Goal: Transaction & Acquisition: Book appointment/travel/reservation

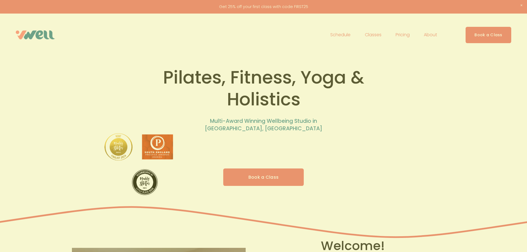
click at [260, 175] on div "🌊 New outdoor classes on [GEOGRAPHIC_DATA]! 🌊 📍 Meet: [GEOGRAPHIC_DATA], 7:30am…" at bounding box center [264, 126] width 172 height 202
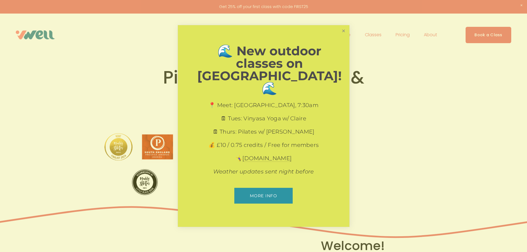
click at [344, 36] on link "Close" at bounding box center [344, 31] width 10 height 10
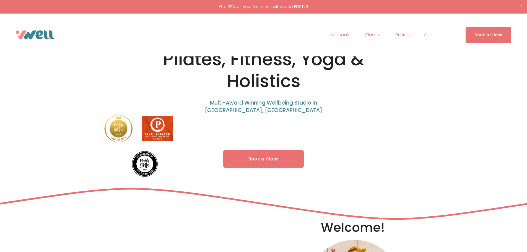
scroll to position [55, 0]
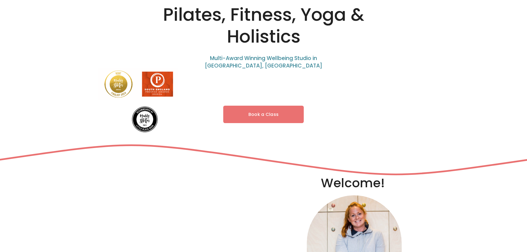
click at [263, 116] on link "Book a Class" at bounding box center [263, 114] width 81 height 17
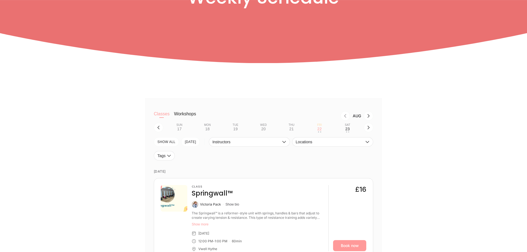
scroll to position [166, 0]
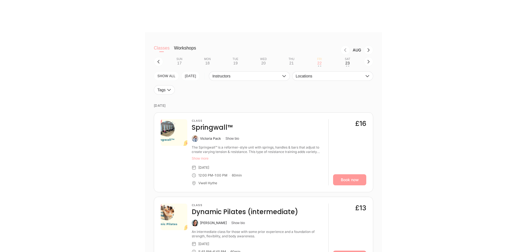
click at [199, 159] on button "Show more" at bounding box center [258, 158] width 132 height 4
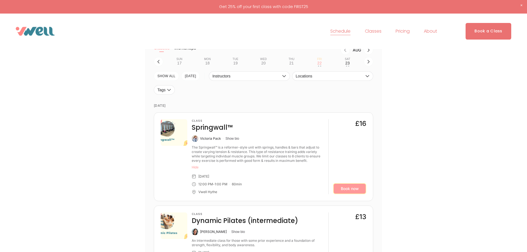
click at [346, 190] on link "Book now" at bounding box center [349, 188] width 33 height 11
